Goal: Communication & Community: Answer question/provide support

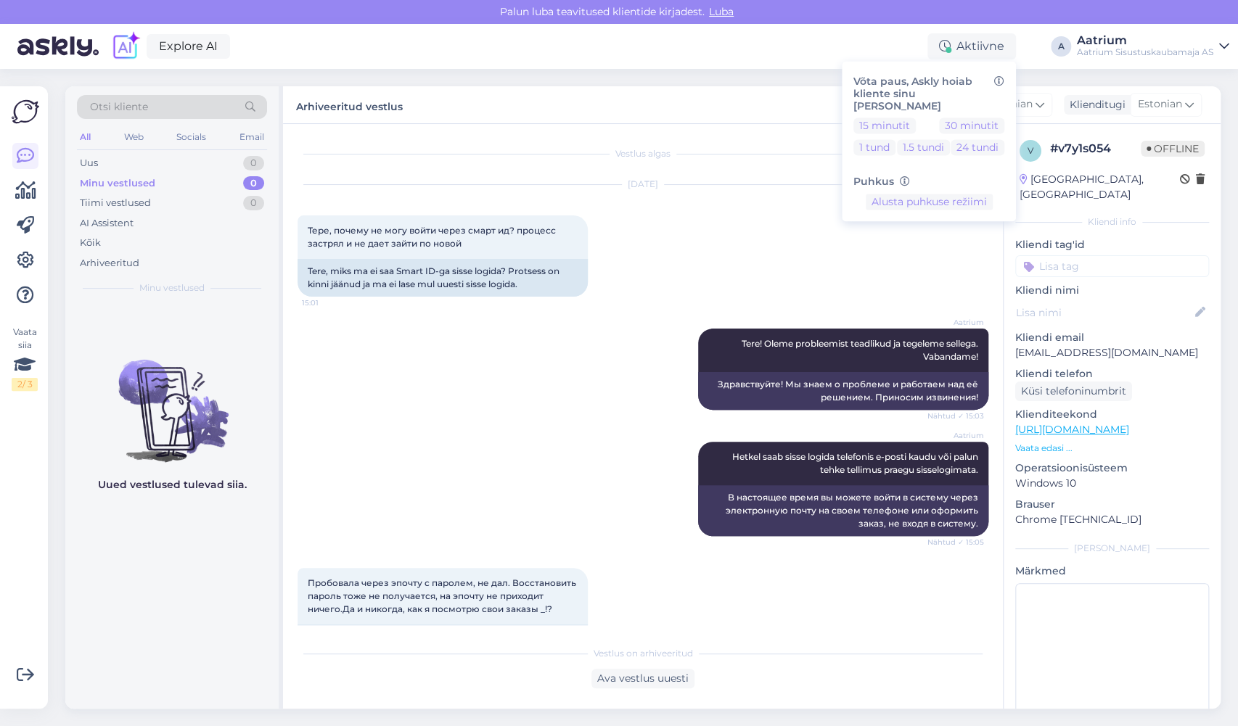
scroll to position [4404, 0]
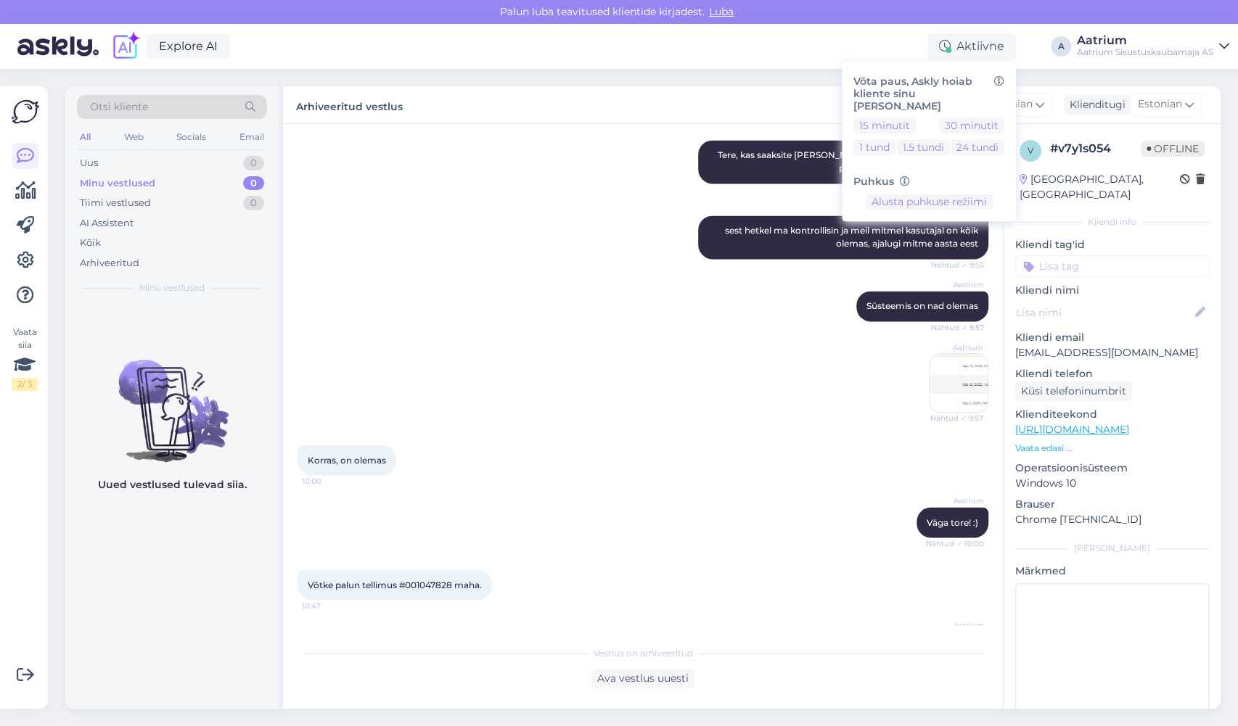
click at [105, 181] on div "Minu vestlused" at bounding box center [117, 183] width 75 height 15
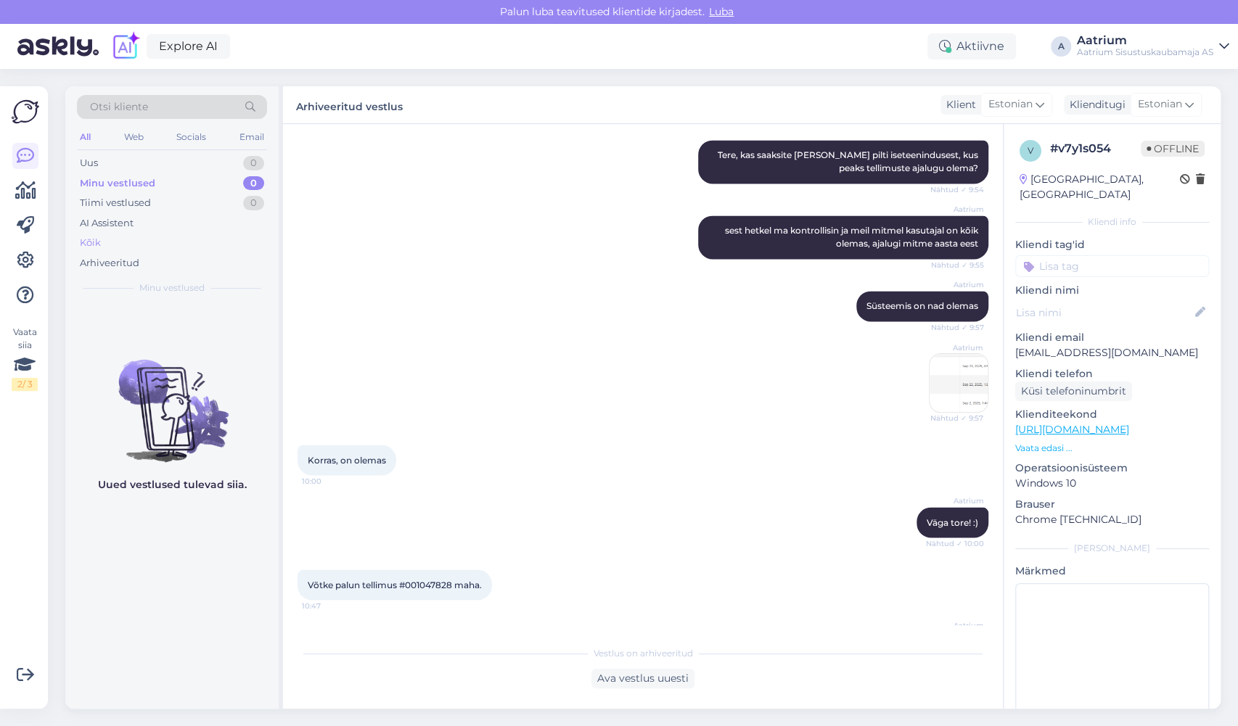
click at [89, 244] on div "Kõik" at bounding box center [90, 243] width 21 height 15
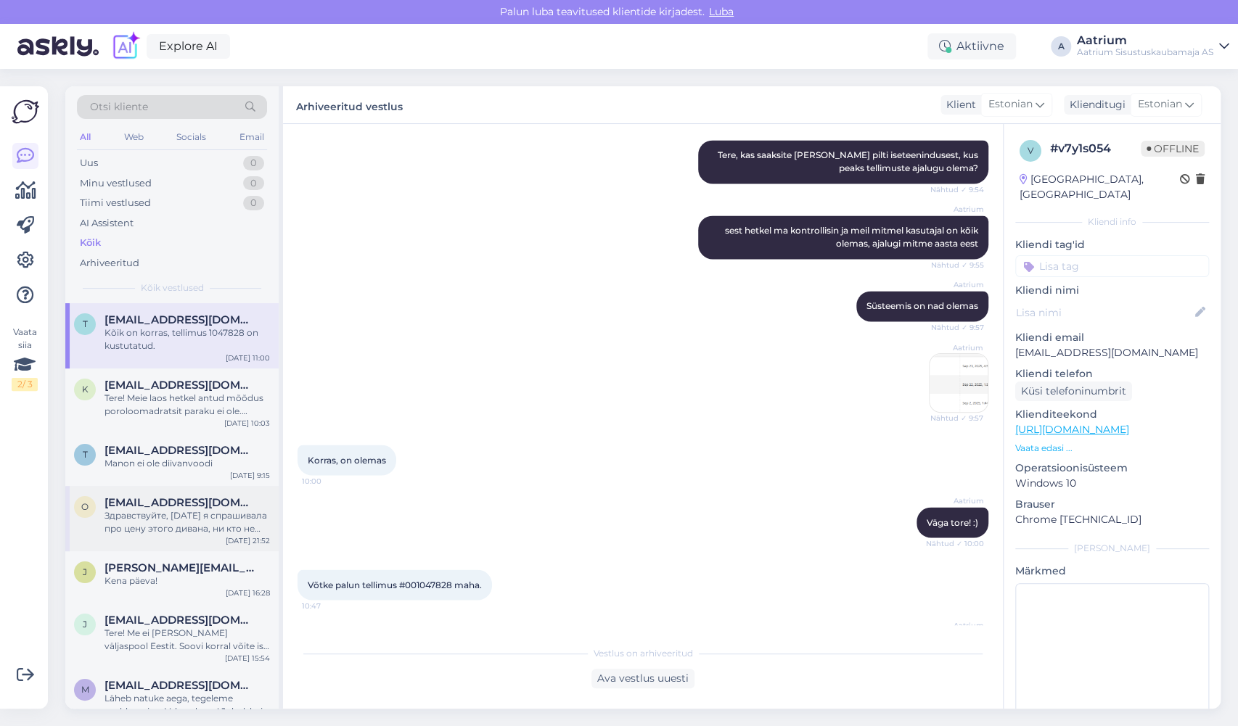
scroll to position [193, 0]
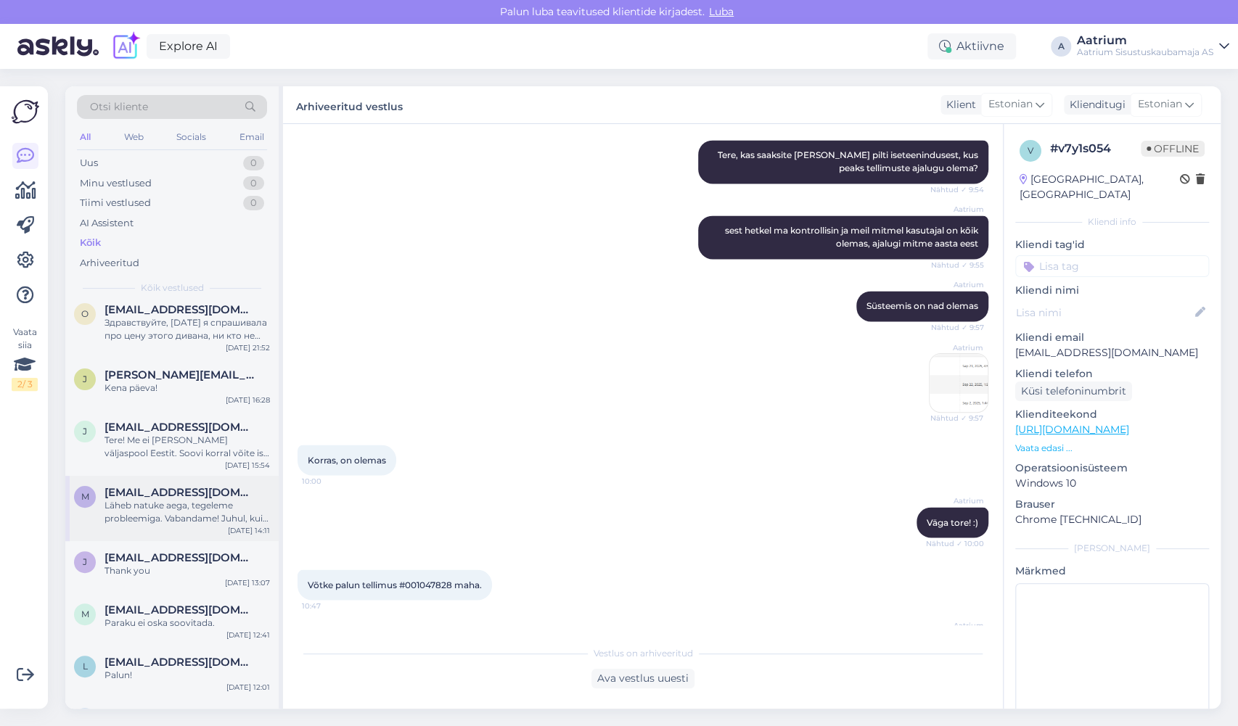
click at [154, 509] on div "Läheb natuke aega, tegeleme probleemiga. Vabandame! Juhul, kui soovite tellida,…" at bounding box center [187, 512] width 165 height 26
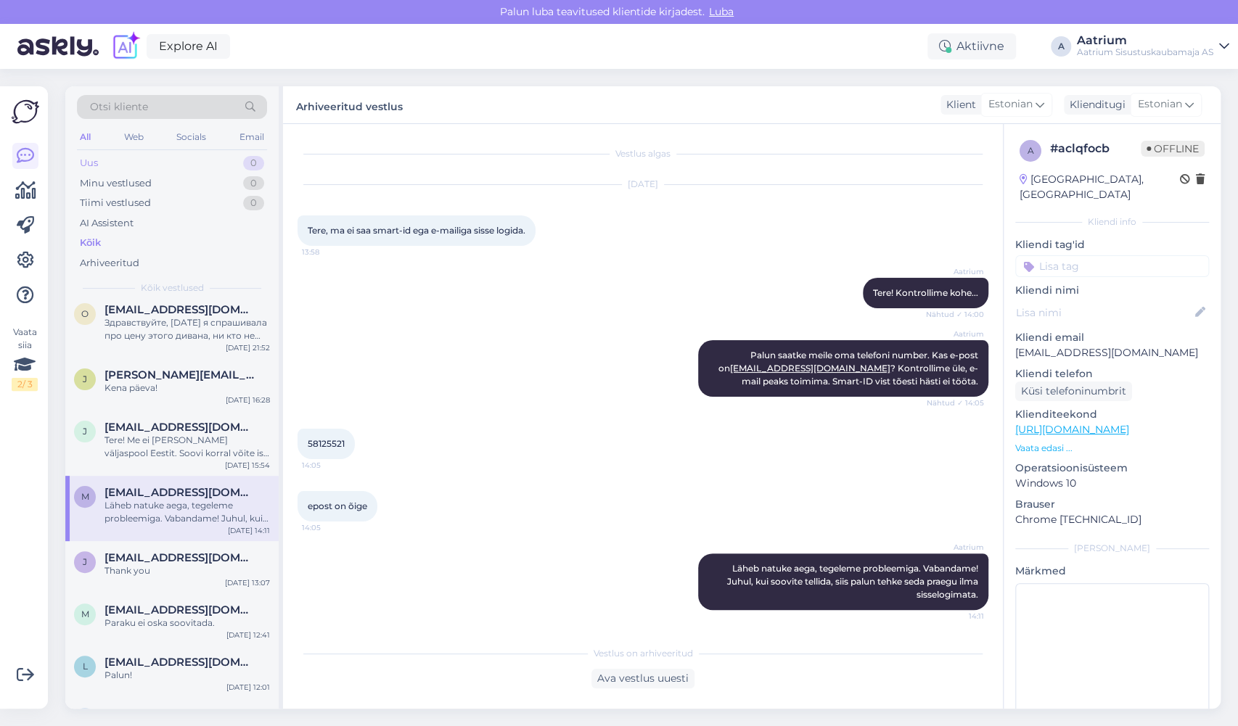
click at [110, 163] on div "Uus 0" at bounding box center [172, 163] width 190 height 20
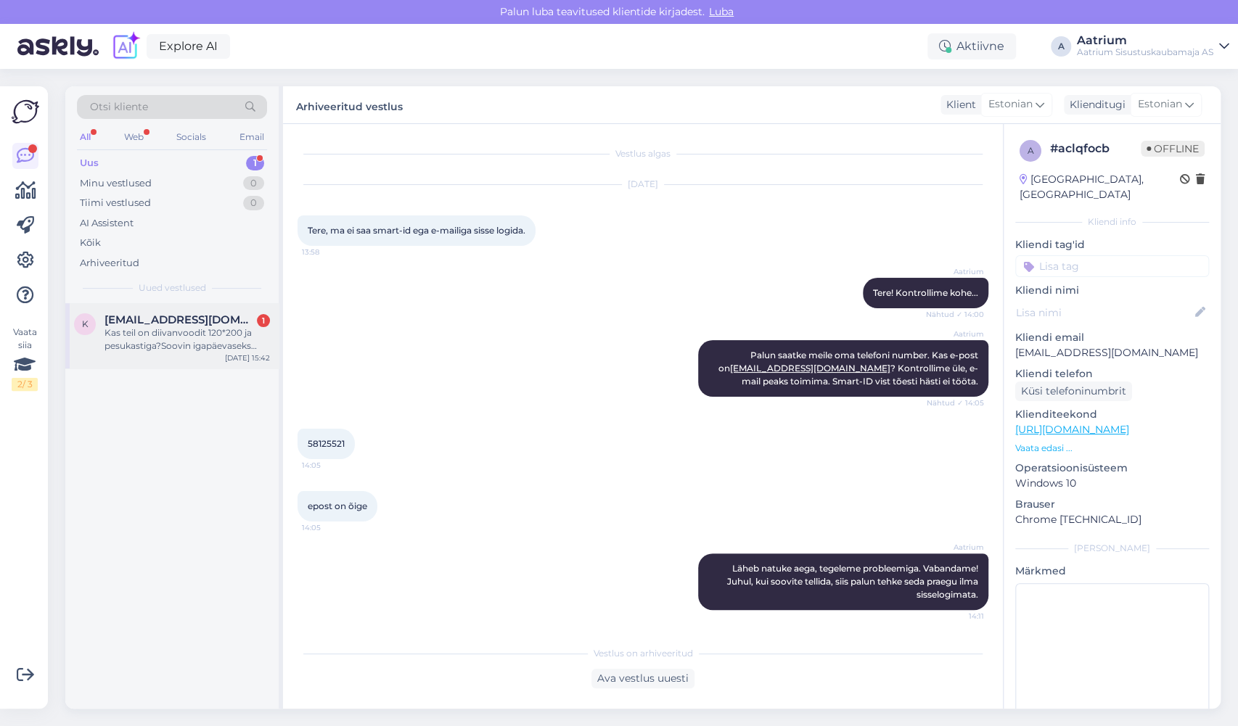
click at [148, 337] on div "Kas teil on diivanvoodit 120*200 ja pesukastiga?Soovin igapäevaseks kasutamiseks" at bounding box center [187, 340] width 165 height 26
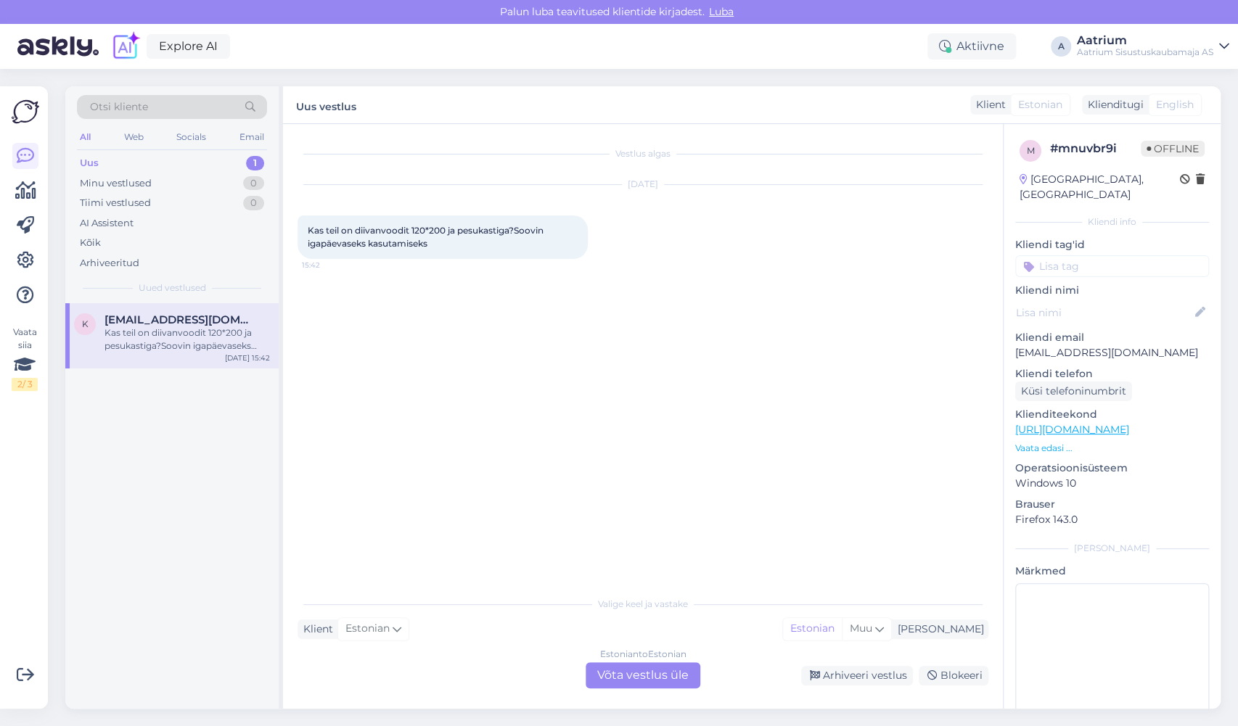
click at [623, 673] on div "Estonian to Estonian Võta vestlus üle" at bounding box center [643, 676] width 115 height 26
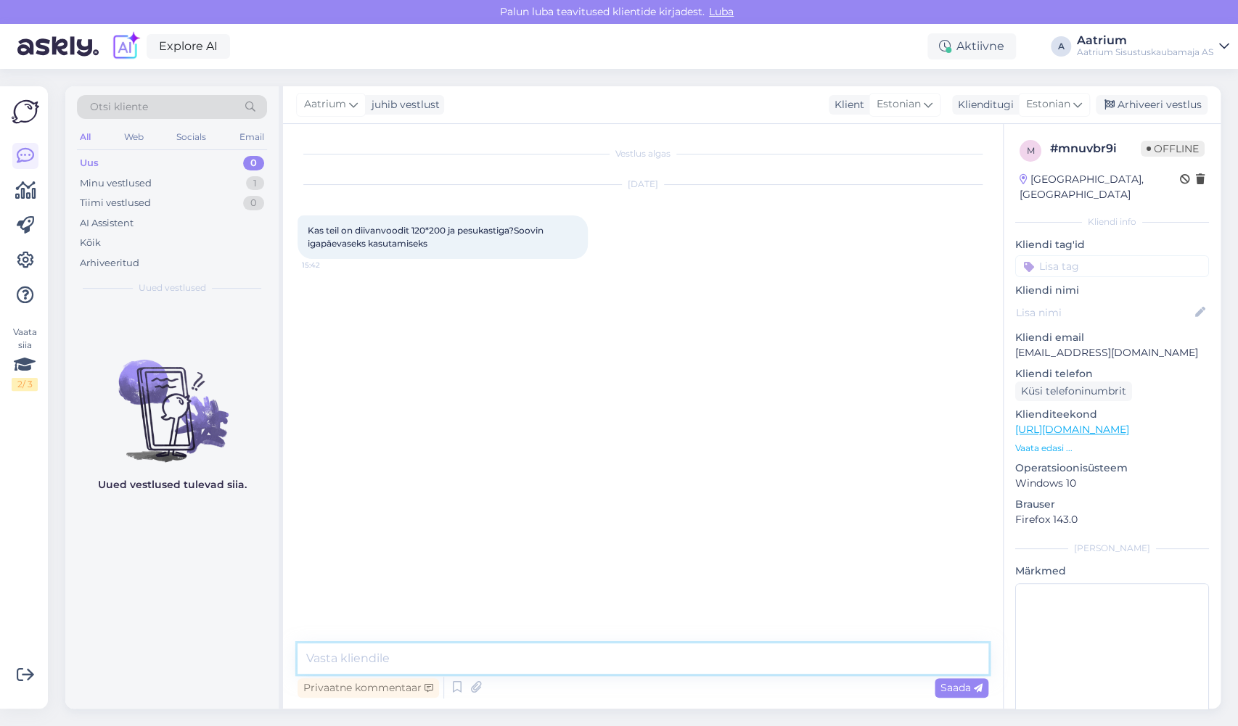
click at [411, 659] on textarea at bounding box center [643, 659] width 691 height 30
click at [405, 653] on textarea "Tere!" at bounding box center [643, 659] width 691 height 30
click at [789, 666] on textarea "Tere! Konkreetsete mõõtudega diivanvoodit meil paraku pakkuda ei ole, kuid" at bounding box center [643, 659] width 691 height 30
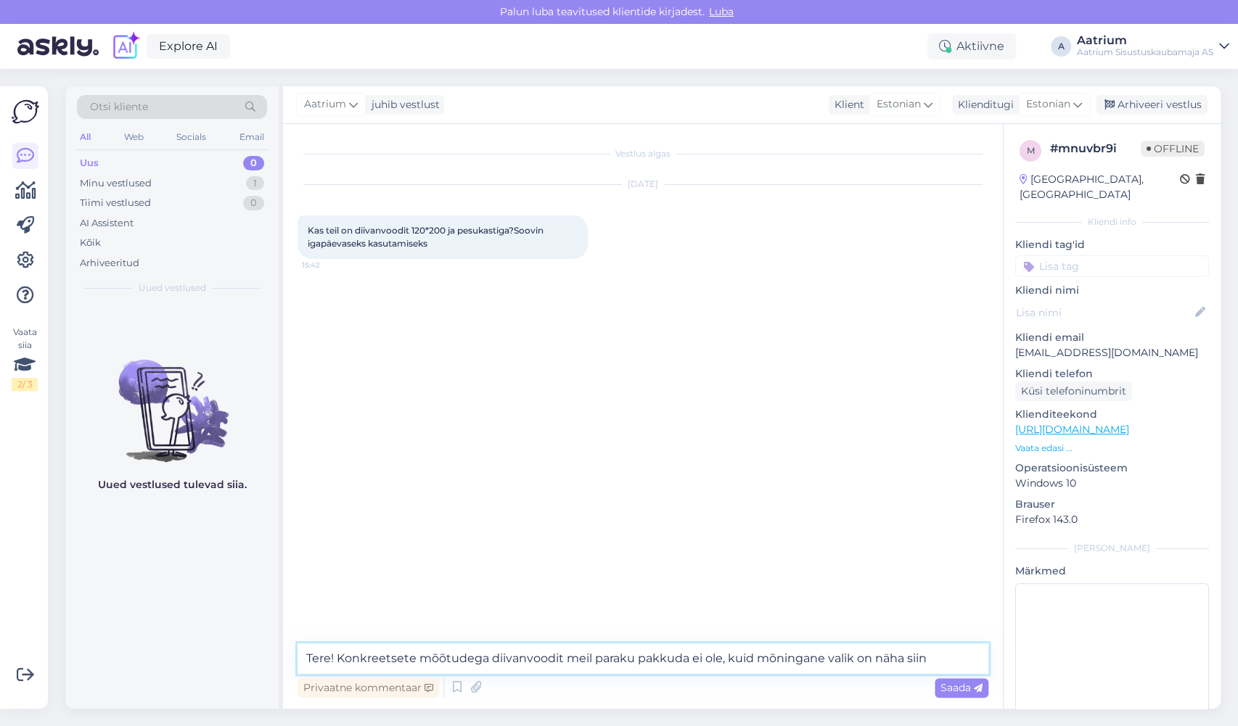
click at [948, 662] on textarea "Tere! Konkreetsete mõõtudega diivanvoodit meil paraku pakkuda ei ole, kuid mõni…" at bounding box center [643, 659] width 691 height 30
paste textarea "[URL][DOMAIN_NAME]"
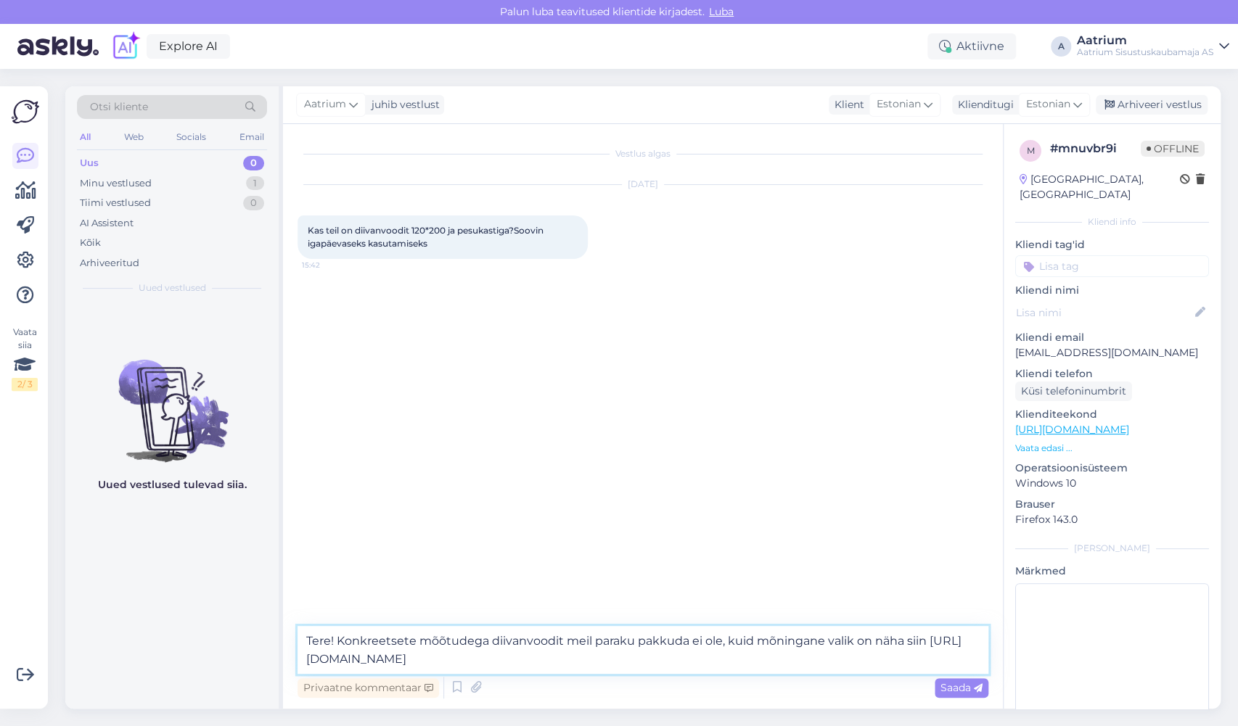
click at [889, 669] on textarea "Tere! Konkreetsete mõõtudega diivanvoodit meil paraku pakkuda ei ole, kuid mõni…" at bounding box center [643, 650] width 691 height 48
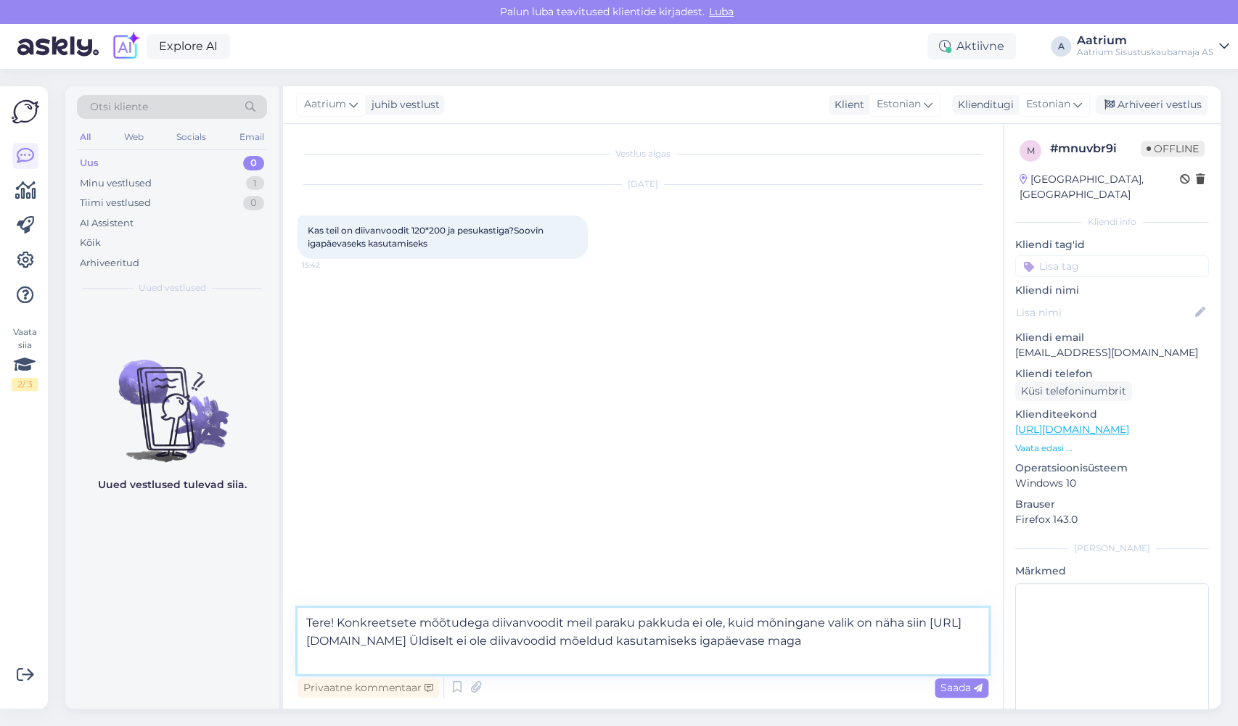
click at [640, 664] on textarea "Tere! Konkreetsete mõõtudega diivanvoodit meil paraku pakkuda ei ole, kuid mõni…" at bounding box center [643, 641] width 691 height 66
drag, startPoint x: 853, startPoint y: 642, endPoint x: 309, endPoint y: 643, distance: 544.3
click at [309, 643] on textarea "Tere! Konkreetsete mõõtudega diivanvoodit meil paraku pakkuda ei ole, kuid mõni…" at bounding box center [643, 641] width 691 height 66
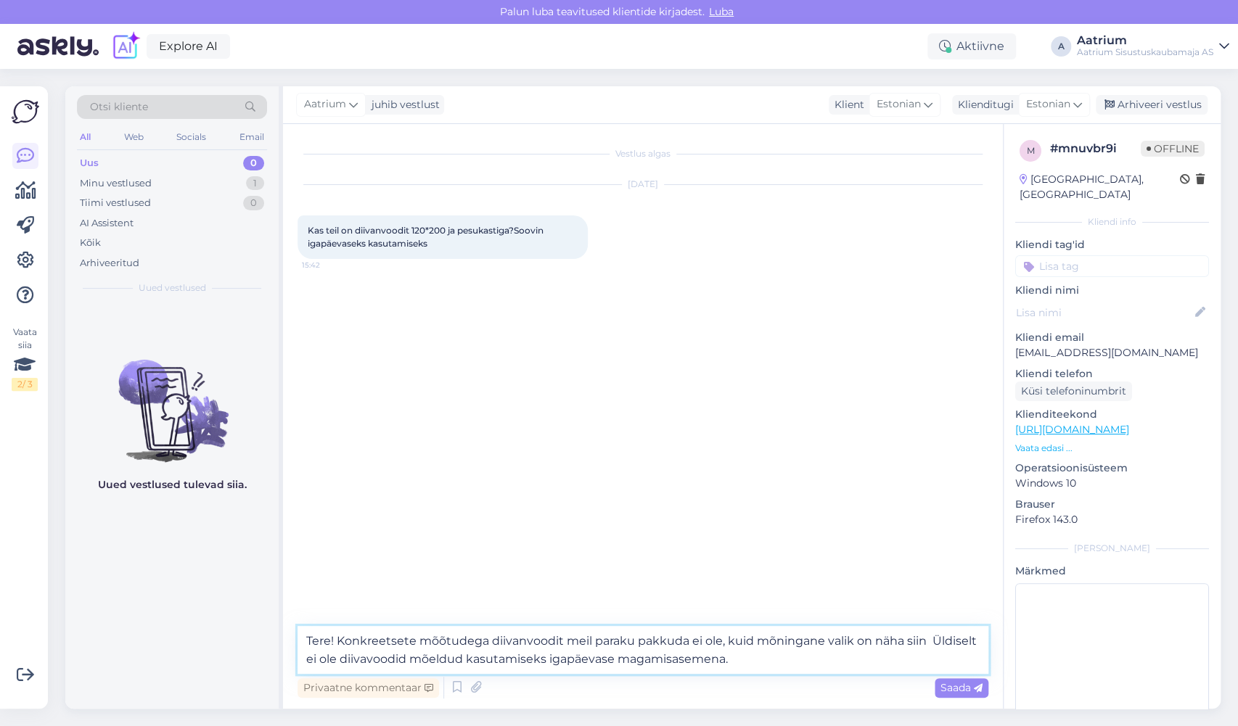
drag, startPoint x: 929, startPoint y: 639, endPoint x: 924, endPoint y: 649, distance: 10.7
click at [929, 639] on textarea "Tere! Konkreetsete mõõtudega diivanvoodit meil paraku pakkuda ei ole, kuid mõni…" at bounding box center [643, 650] width 691 height 48
paste textarea "[URL][DOMAIN_NAME]"
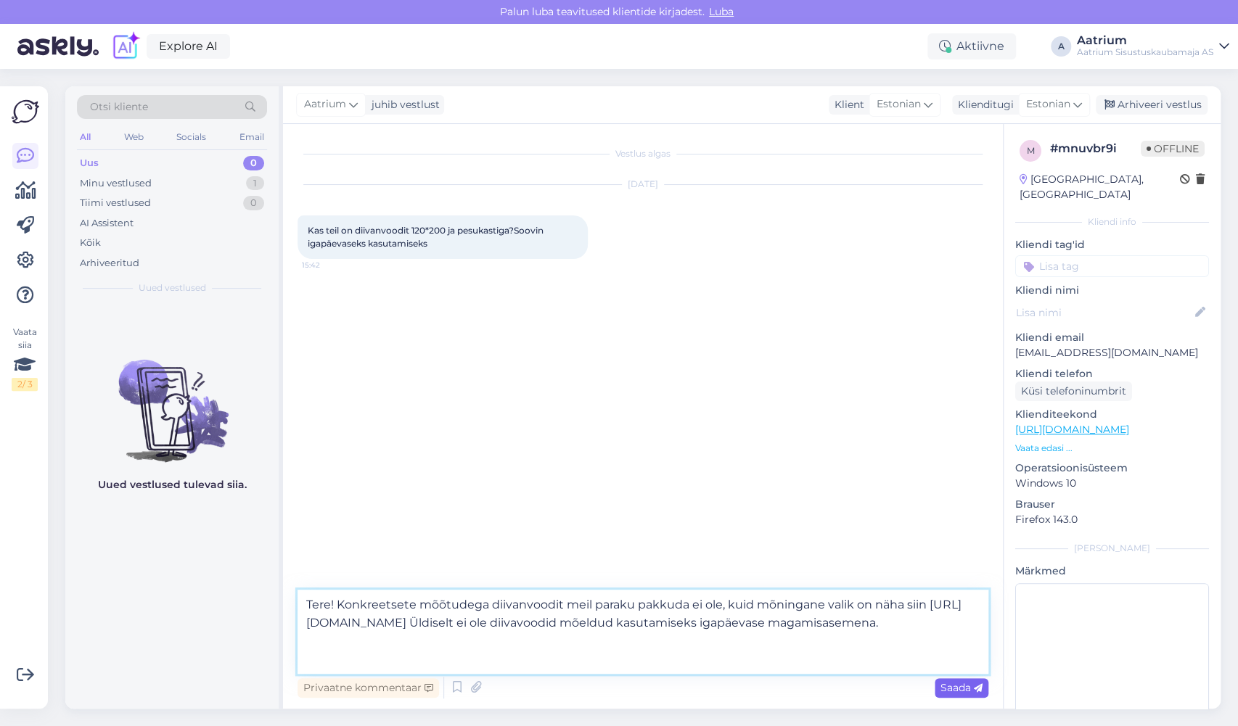
type textarea "Tere! Konkreetsete mõõtudega diivanvoodit meil paraku pakkuda ei ole, kuid mõni…"
click at [959, 689] on span "Saada" at bounding box center [962, 687] width 42 height 13
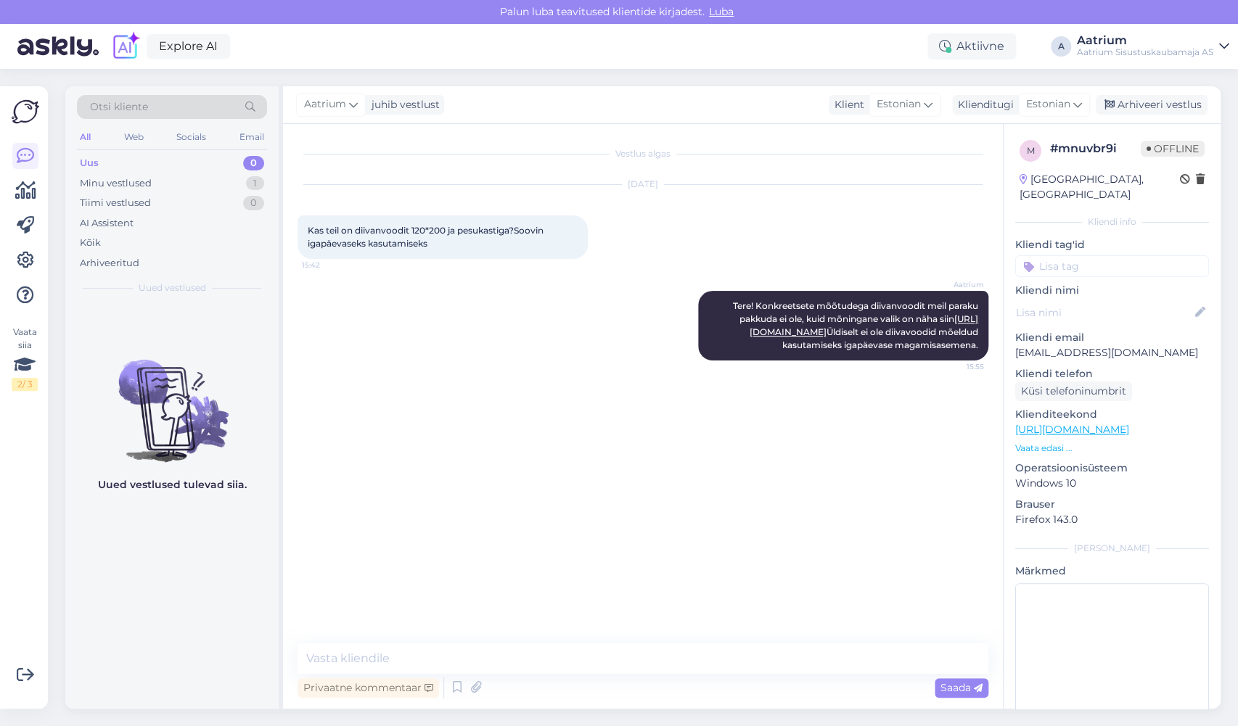
click at [1129, 423] on link "[URL][DOMAIN_NAME]" at bounding box center [1072, 429] width 114 height 13
click at [729, 513] on div "Vestlus algas [DATE] Kas teil on diivanvoodit 120*200 ja pesukastiga?Soovin iga…" at bounding box center [650, 385] width 704 height 492
drag, startPoint x: 1132, startPoint y: 338, endPoint x: 1017, endPoint y: 341, distance: 114.7
click at [1017, 345] on p "[EMAIL_ADDRESS][DOMAIN_NAME]" at bounding box center [1112, 352] width 194 height 15
copy p "[EMAIL_ADDRESS][DOMAIN_NAME]"
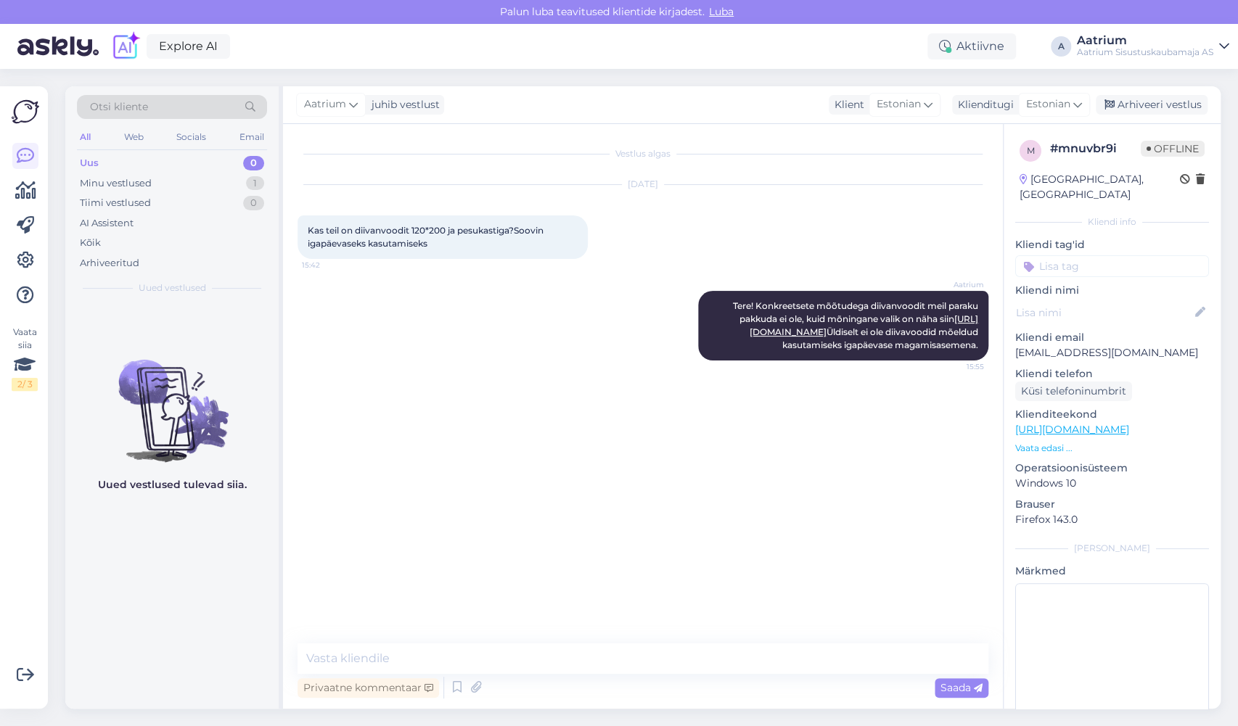
click at [441, 362] on div "[PERSON_NAME]! Konkreetsete mõõtudega diivanvoodit meil paraku pakkuda ei ole, …" at bounding box center [643, 326] width 691 height 102
drag, startPoint x: 1138, startPoint y: 337, endPoint x: 1013, endPoint y: 337, distance: 124.8
click at [1013, 337] on div "m # mnuvbr9i Offline [GEOGRAPHIC_DATA], [GEOGRAPHIC_DATA] Kliendi info Kliendi …" at bounding box center [1112, 430] width 217 height 612
copy p "[EMAIL_ADDRESS][DOMAIN_NAME]"
click at [449, 499] on div "Vestlus algas [DATE] Kas teil on diivanvoodit 120*200 ja pesukastiga?Soovin iga…" at bounding box center [650, 385] width 704 height 492
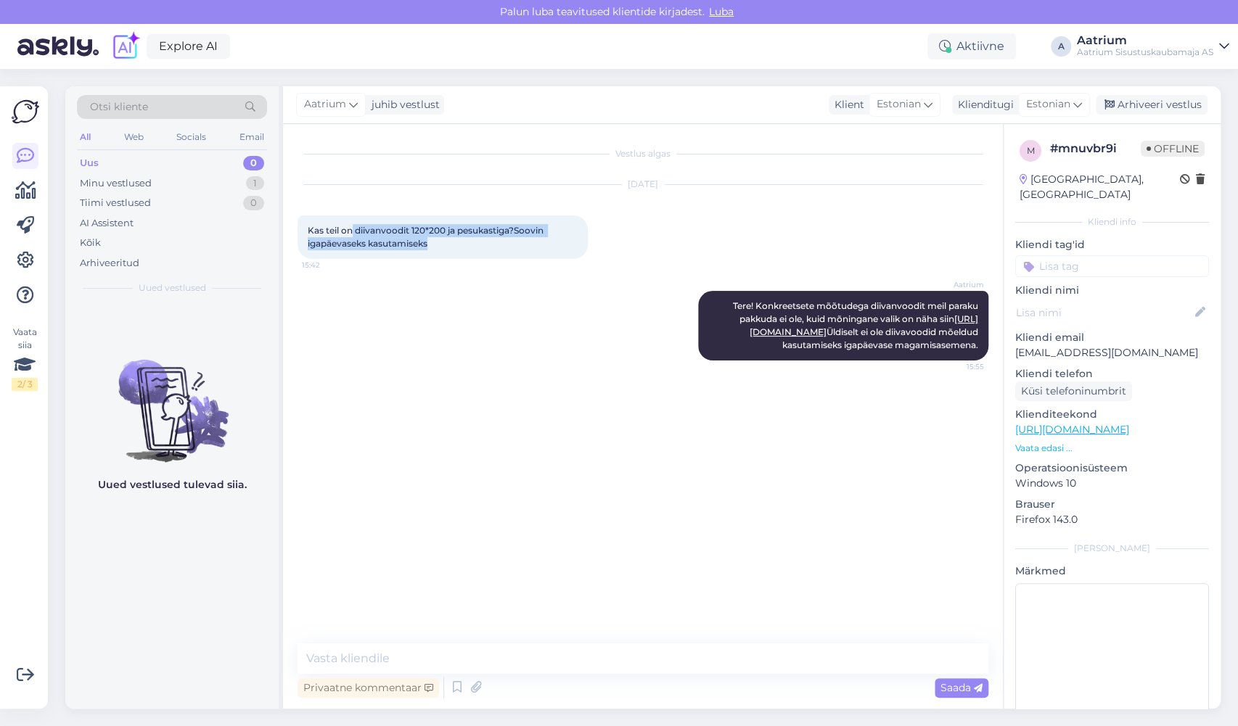
drag, startPoint x: 353, startPoint y: 231, endPoint x: 488, endPoint y: 259, distance: 137.9
click at [488, 259] on div "[DATE] Kas teil on diivanvoodit 120*200 ja pesukastiga?Soovin igapäevaseks kasu…" at bounding box center [643, 222] width 691 height 106
copy span "diivanvoodit 120*200 ja pesukastiga?Soovin igapäevaseks kasutamiseks"
drag, startPoint x: 754, startPoint y: 302, endPoint x: 978, endPoint y: 384, distance: 238.1
click at [978, 351] on span "Tere! Konkreetsete mõõtudega diivanvoodit meil paraku pakkuda ei ole, kuid mõni…" at bounding box center [856, 325] width 247 height 50
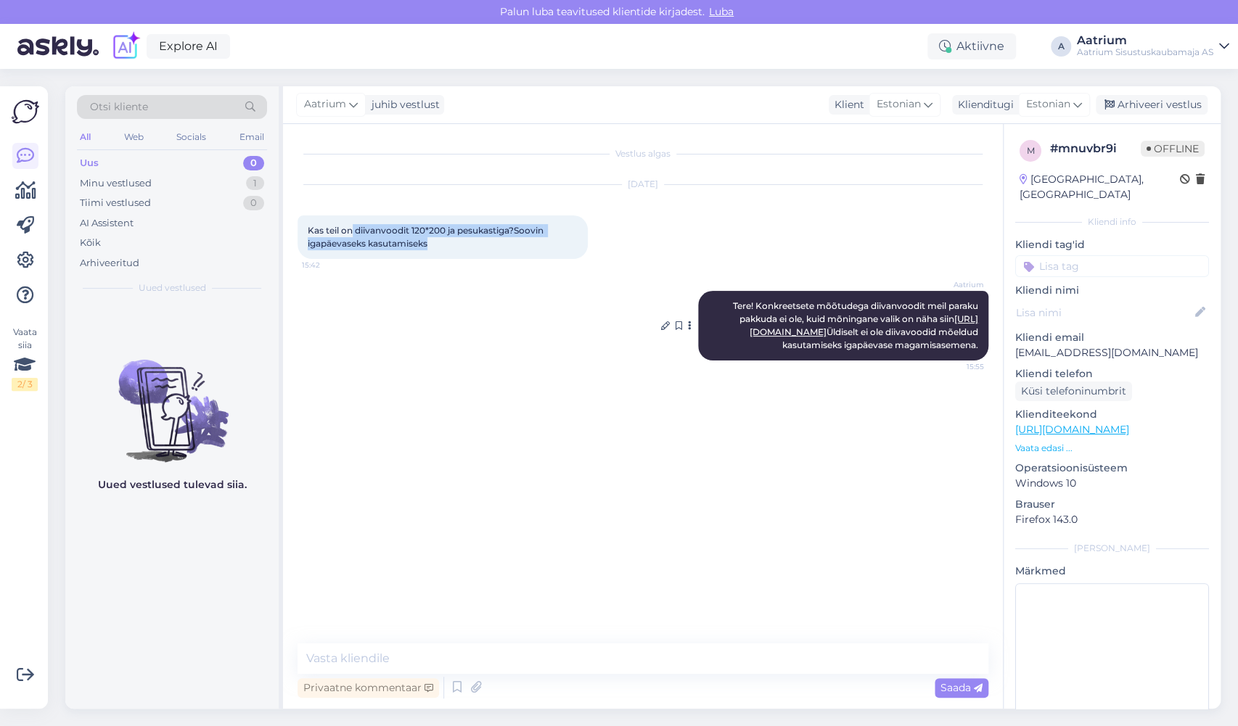
copy span "Konkreetsete mõõtudega diivanvoodit meil paraku pakkuda ei ole, kuid mõningane …"
click at [822, 464] on div "Vestlus algas [DATE] Kas teil on diivanvoodit 120*200 ja pesukastiga?Soovin iga…" at bounding box center [650, 385] width 704 height 492
click at [694, 567] on div "Vestlus algas [DATE] Kas teil on diivanvoodit 120*200 ja pesukastiga?Soovin iga…" at bounding box center [650, 385] width 704 height 492
click at [1141, 107] on div "Arhiveeri vestlus" at bounding box center [1152, 105] width 112 height 20
